Goal: Task Accomplishment & Management: Manage account settings

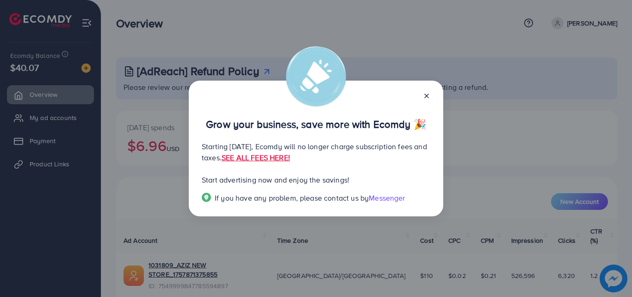
click at [429, 94] on icon at bounding box center [426, 95] width 7 height 7
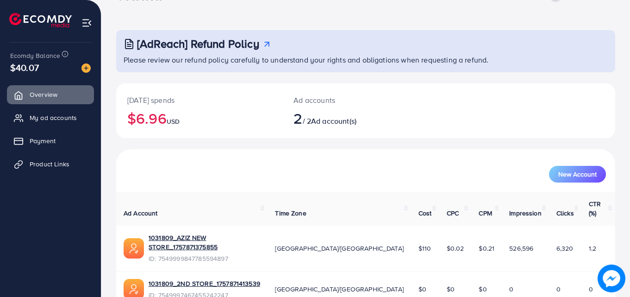
scroll to position [23, 0]
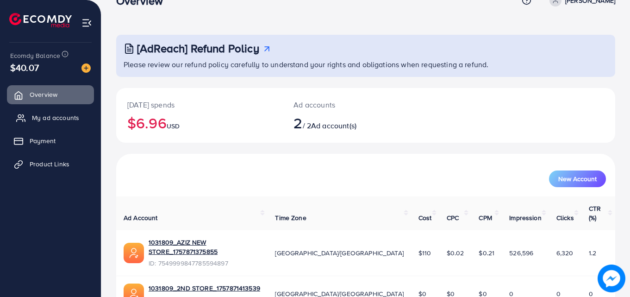
click at [69, 119] on span "My ad accounts" at bounding box center [55, 117] width 47 height 9
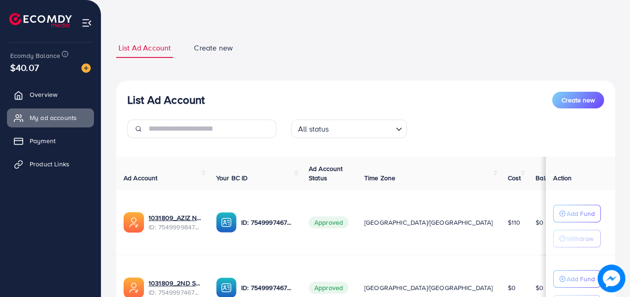
scroll to position [31, 0]
click at [56, 96] on span "Overview" at bounding box center [46, 94] width 28 height 9
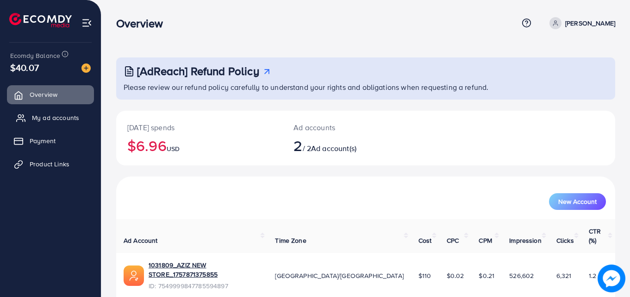
click at [70, 117] on span "My ad accounts" at bounding box center [55, 117] width 47 height 9
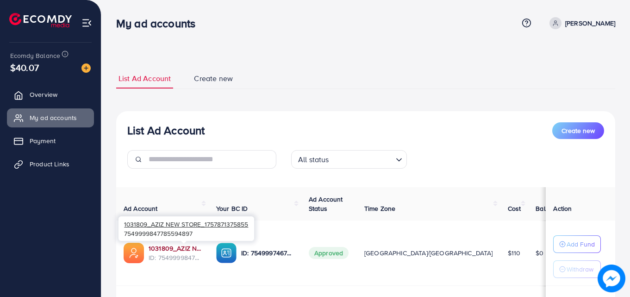
click at [189, 248] on link "1031809_AZIZ NEW STORE_1757871375855" at bounding box center [175, 247] width 53 height 9
